Goal: Use online tool/utility: Utilize a website feature to perform a specific function

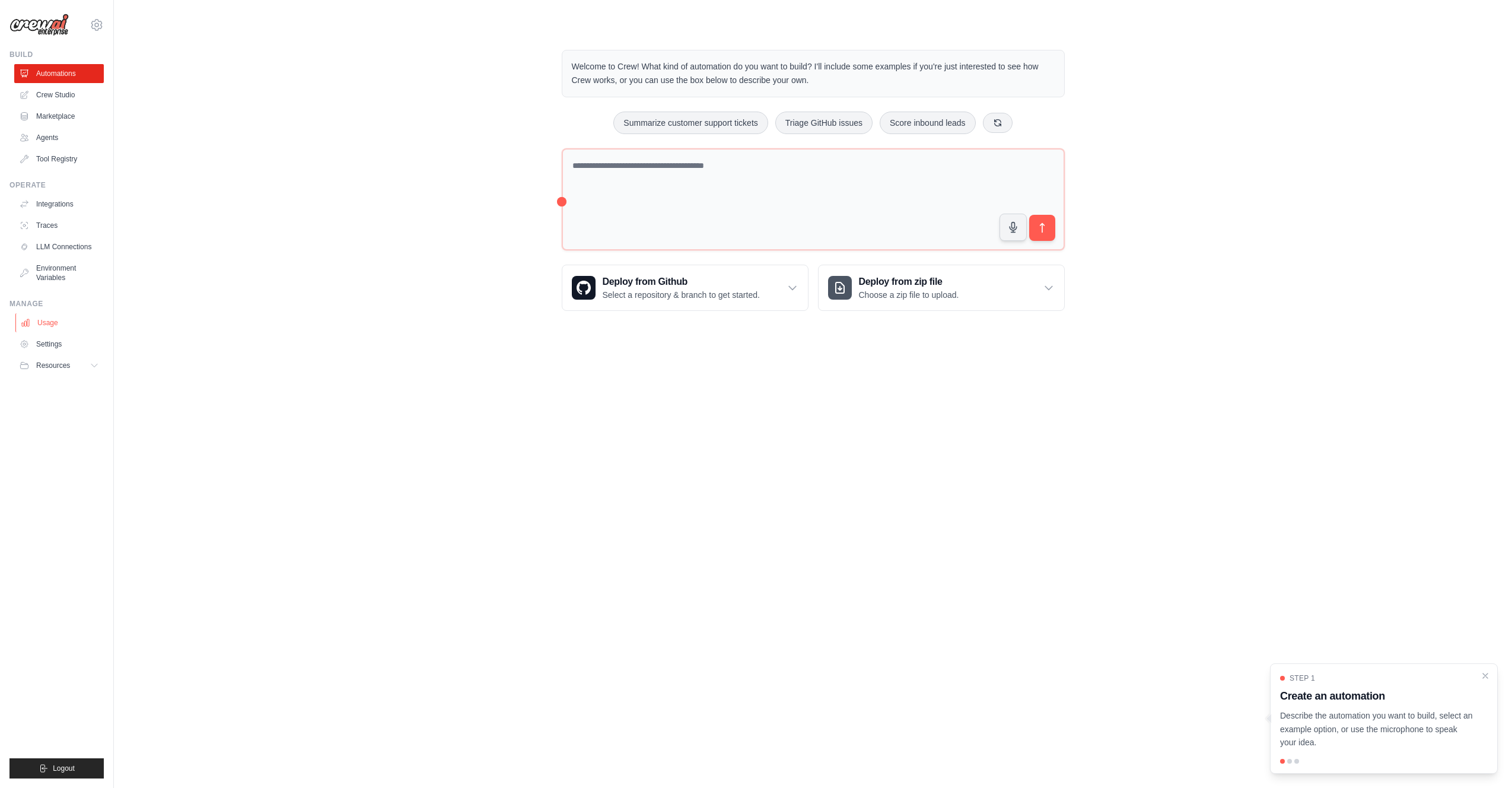
click at [43, 324] on link "Usage" at bounding box center [60, 323] width 90 height 19
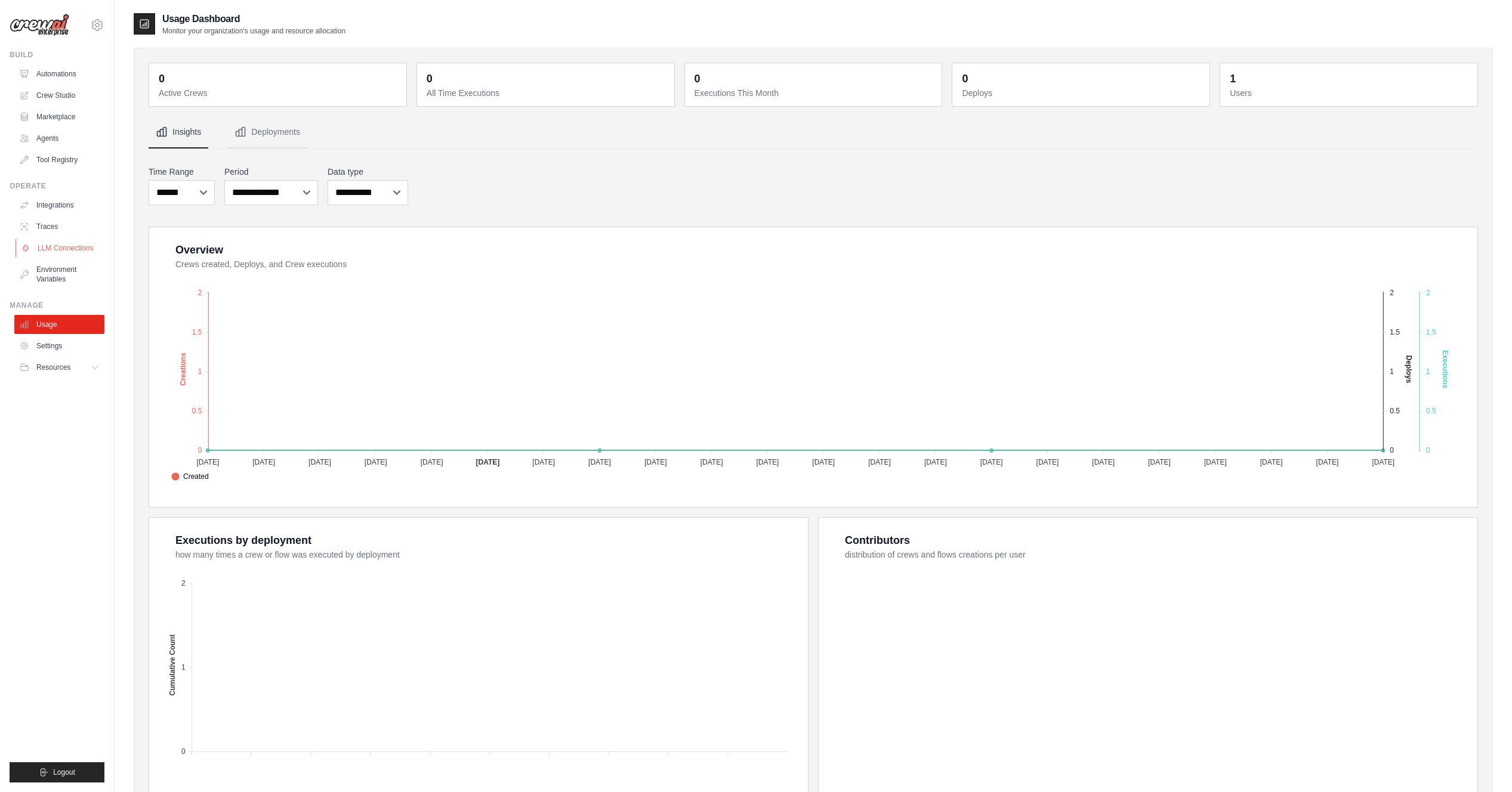
click at [58, 246] on link "LLM Connections" at bounding box center [61, 248] width 90 height 19
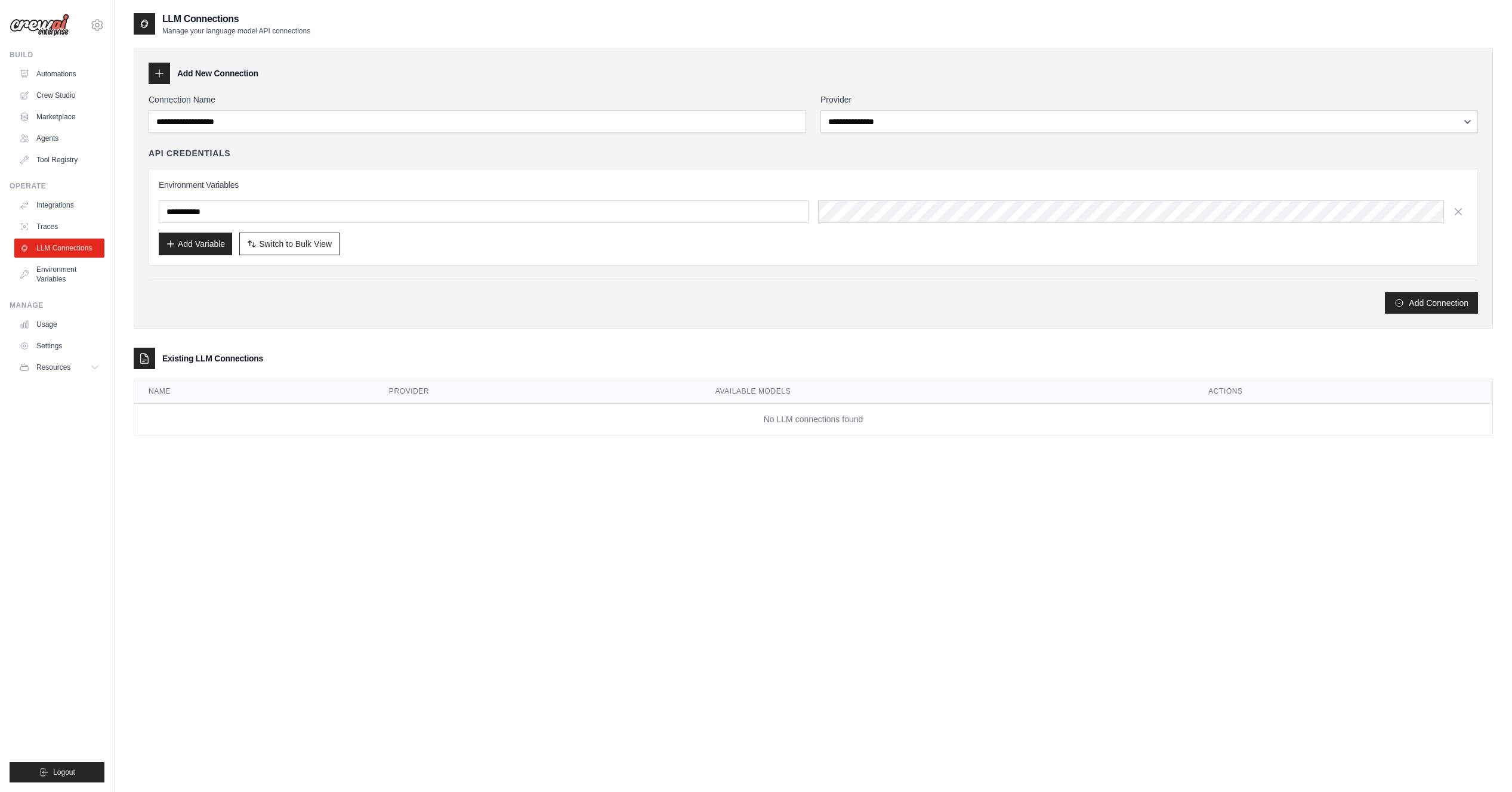
click at [249, 289] on div "Add Connection" at bounding box center [813, 297] width 1329 height 34
click at [1440, 305] on button "Add Connection" at bounding box center [1431, 302] width 93 height 21
click at [537, 320] on div "**********" at bounding box center [814, 189] width 1360 height 281
click at [45, 68] on link "Automations" at bounding box center [61, 74] width 90 height 19
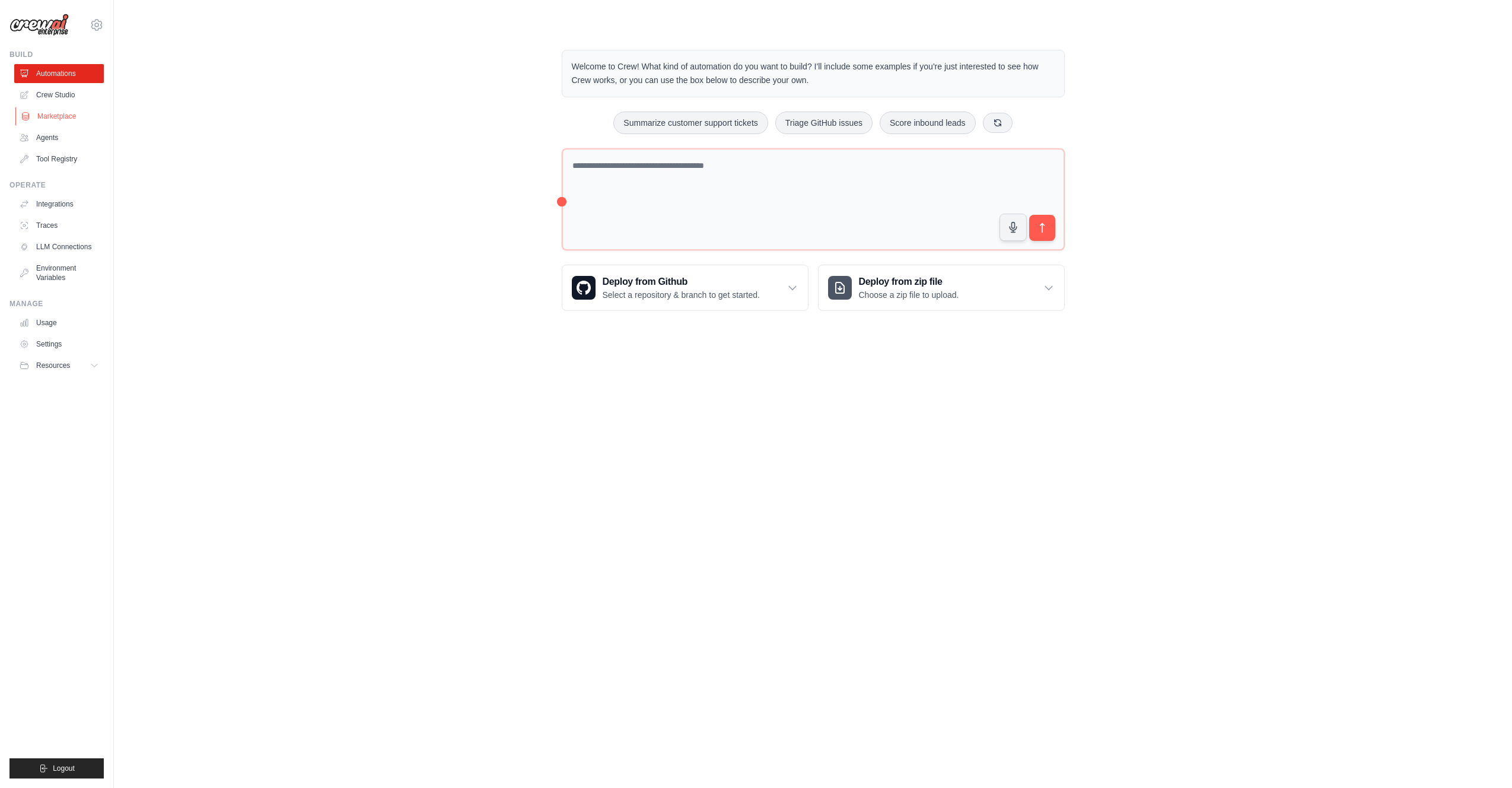
click at [68, 117] on link "Marketplace" at bounding box center [60, 116] width 90 height 19
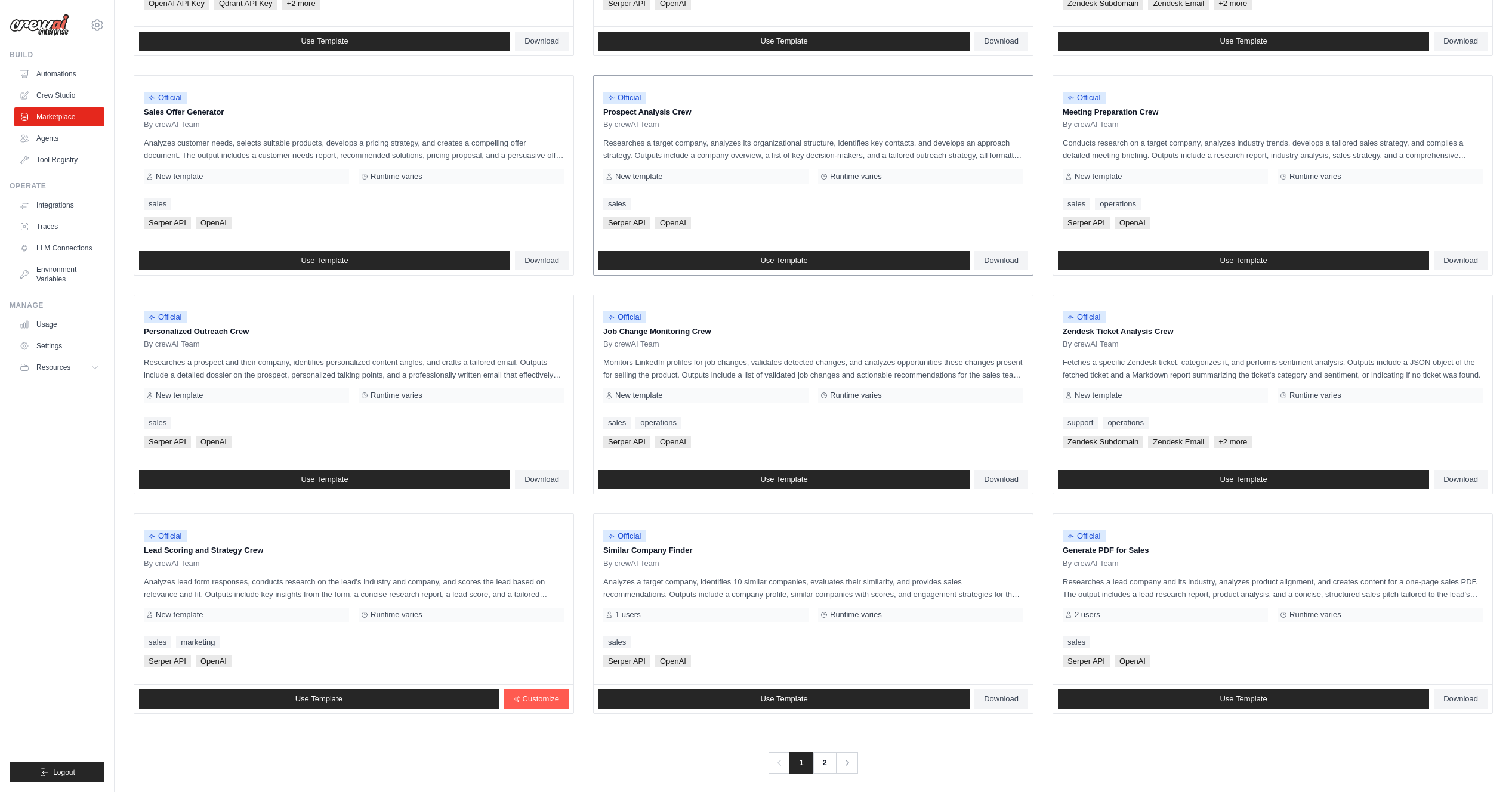
scroll to position [291, 0]
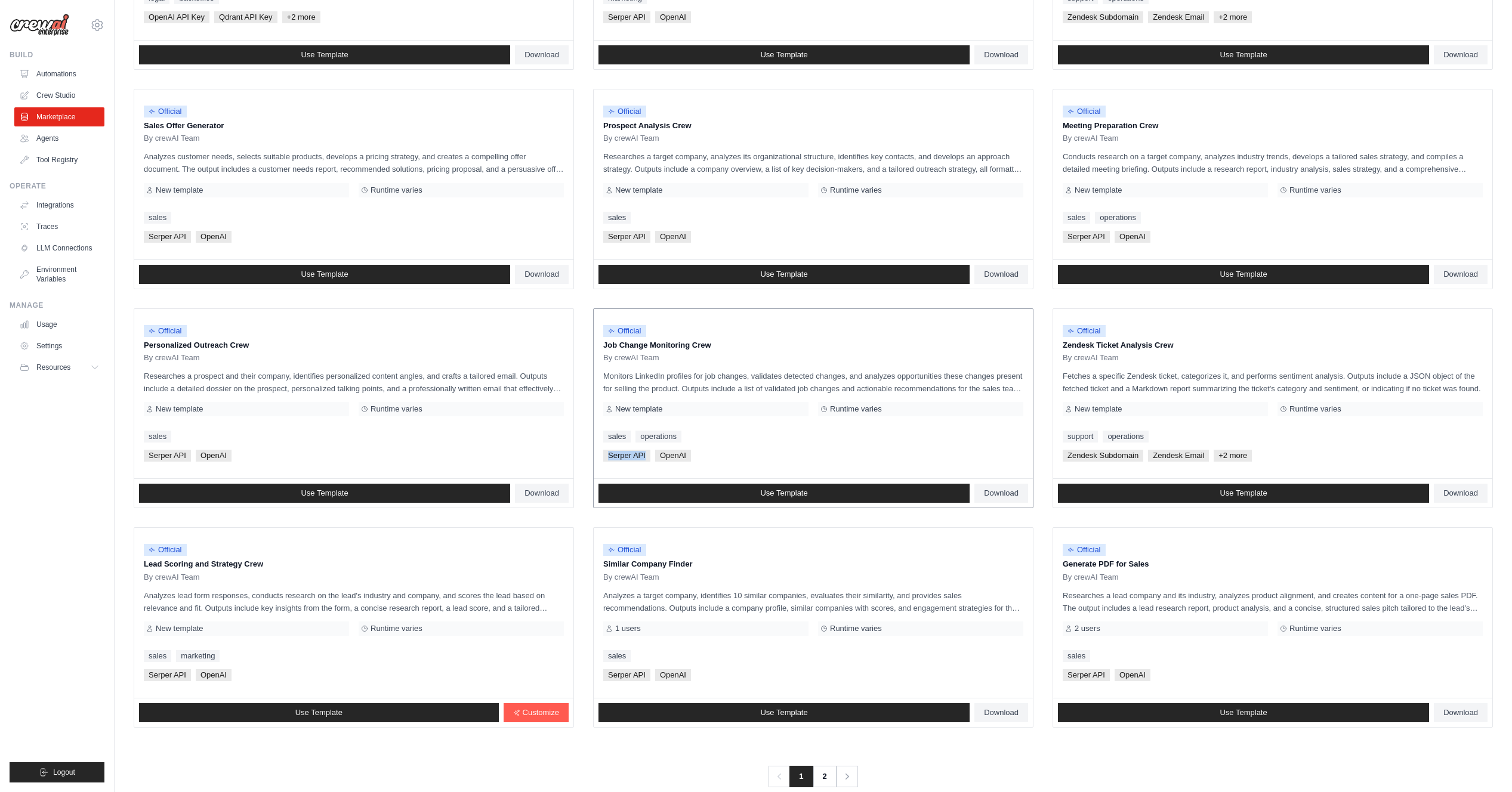
drag, startPoint x: 645, startPoint y: 454, endPoint x: 607, endPoint y: 453, distance: 38.0
click at [607, 453] on span "Serper API" at bounding box center [627, 456] width 47 height 12
copy span "Serper API"
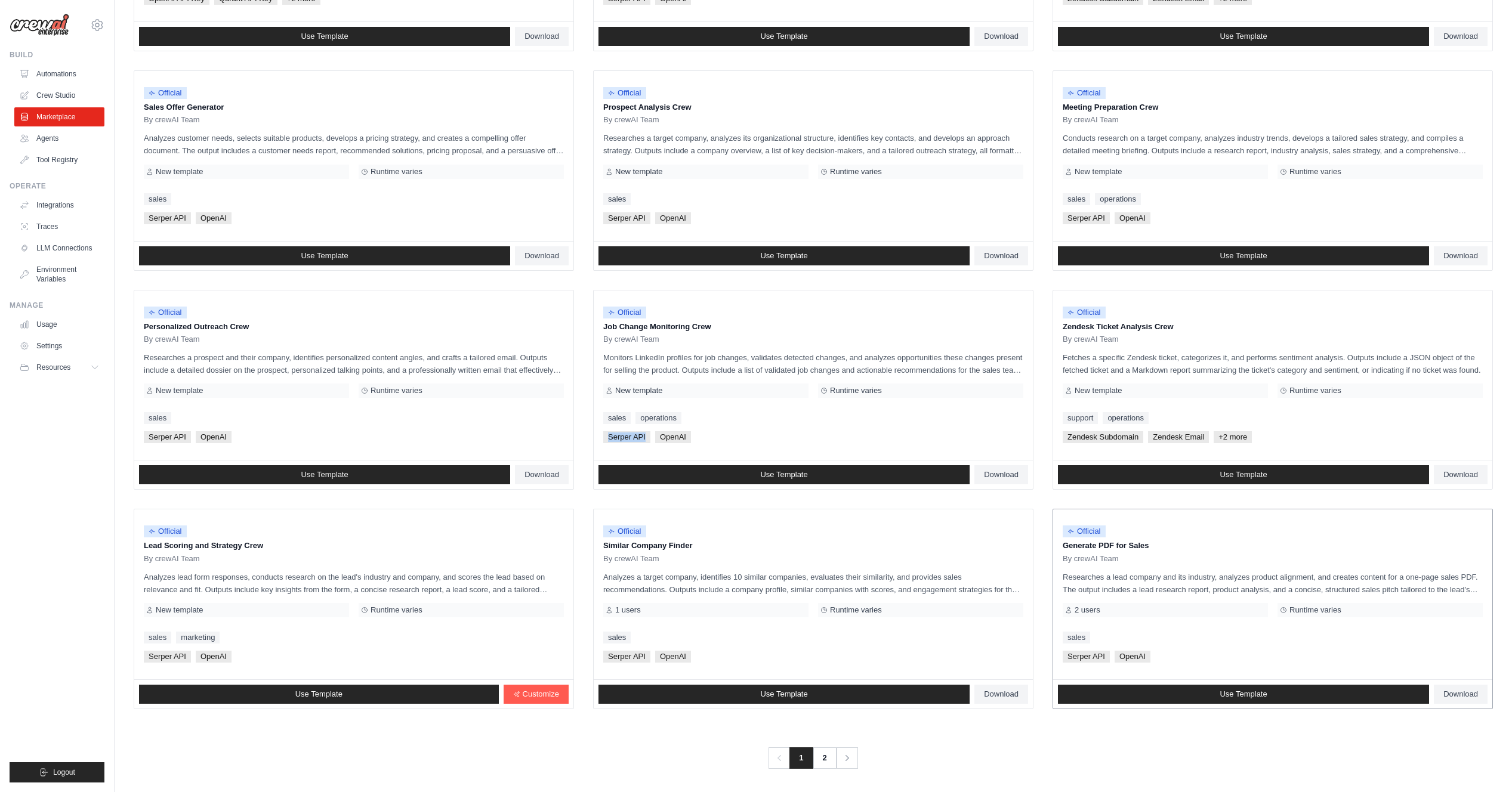
scroll to position [312, 0]
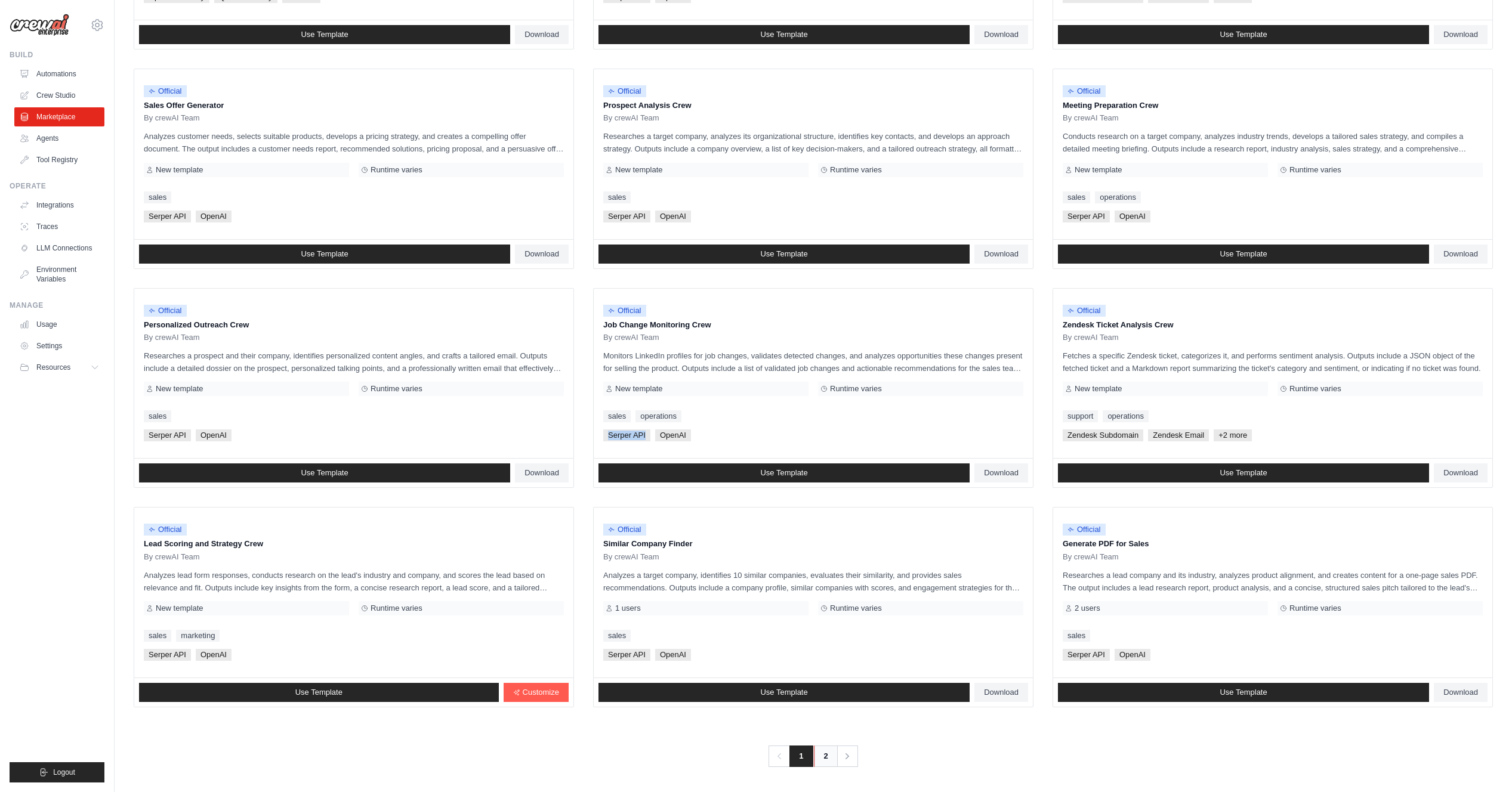
click at [831, 757] on link "2" at bounding box center [826, 756] width 24 height 21
